Goal: Task Accomplishment & Management: Manage account settings

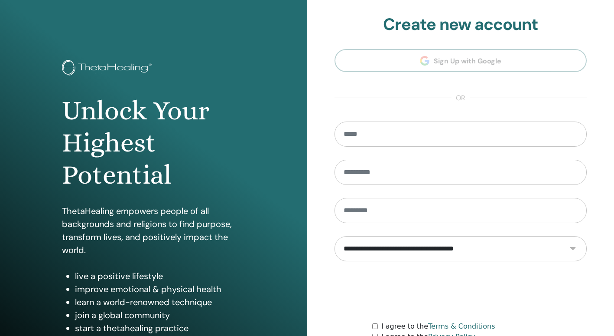
scroll to position [81, 0]
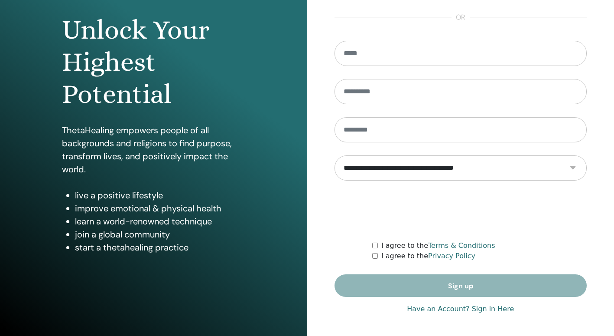
click at [452, 309] on link "Have an Account? Sign in Here" at bounding box center [460, 308] width 107 height 10
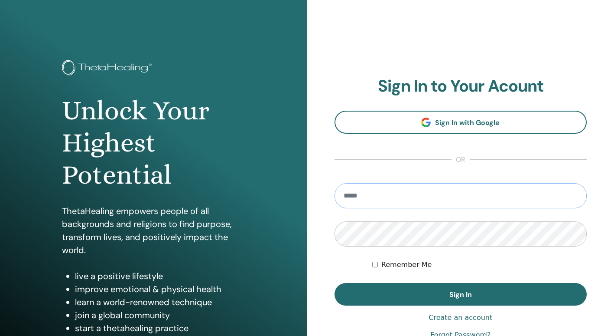
click at [404, 193] on input "email" at bounding box center [461, 195] width 253 height 25
type input "**********"
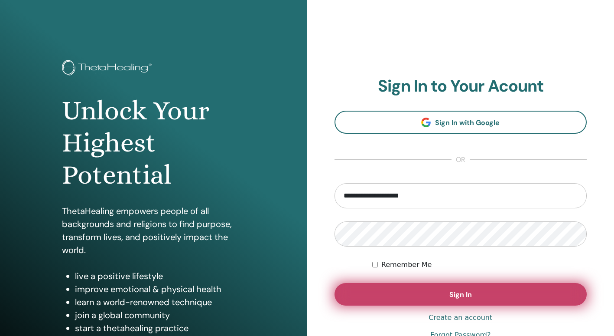
click at [458, 296] on span "Sign In" at bounding box center [461, 294] width 23 height 9
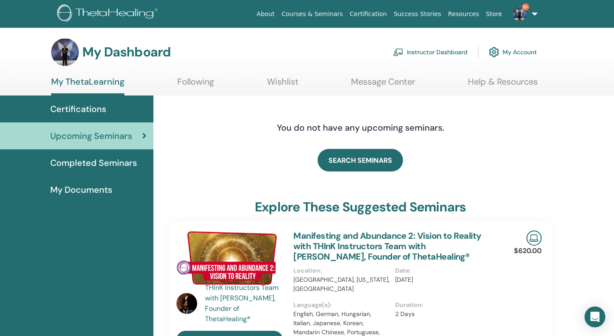
click at [454, 50] on link "Instructor Dashboard" at bounding box center [430, 51] width 75 height 19
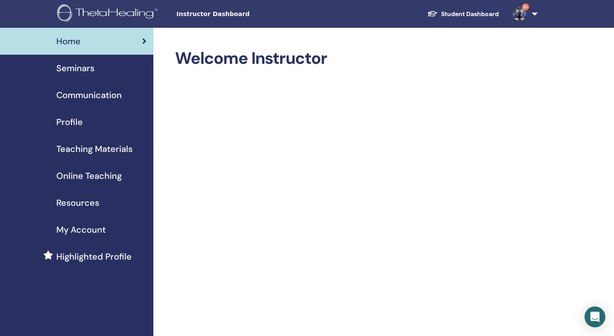
click at [86, 68] on span "Seminars" at bounding box center [75, 68] width 38 height 13
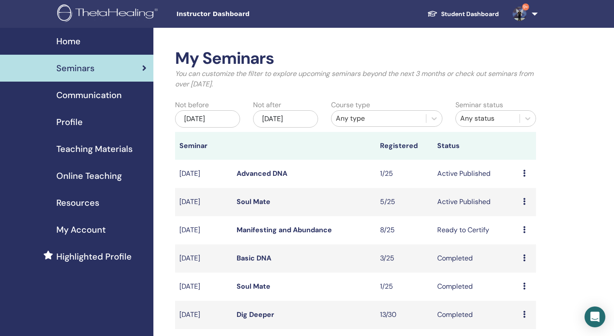
click at [255, 197] on link "Soul Mate" at bounding box center [254, 201] width 34 height 9
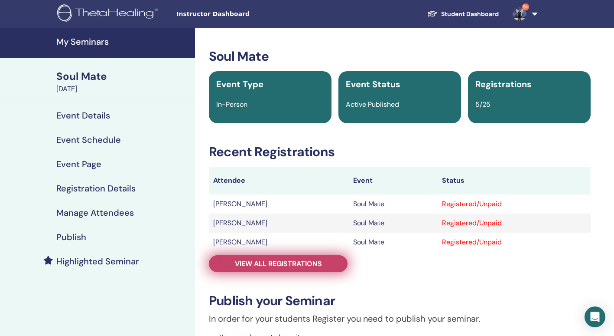
click at [327, 267] on link "View all registrations" at bounding box center [278, 263] width 139 height 17
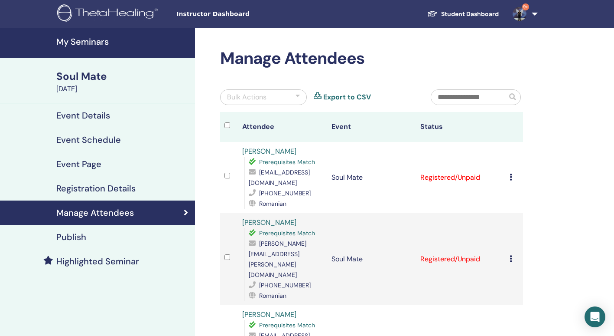
click at [534, 10] on link "9+" at bounding box center [524, 14] width 36 height 28
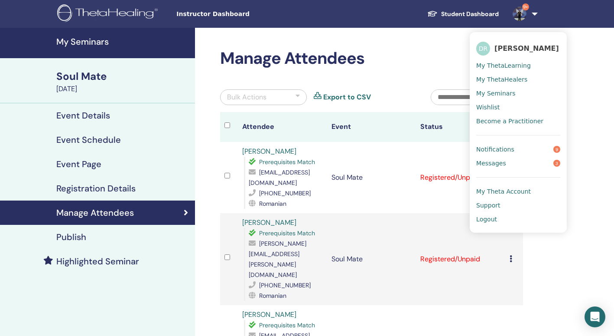
click at [489, 220] on span "Logout" at bounding box center [486, 219] width 21 height 8
